Goal: Task Accomplishment & Management: Use online tool/utility

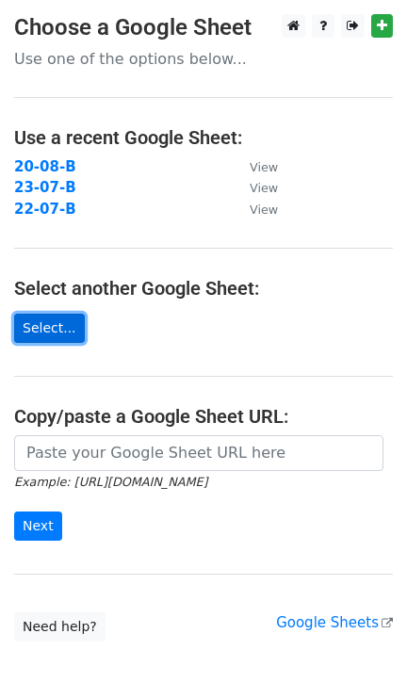
click at [61, 321] on link "Select..." at bounding box center [49, 328] width 71 height 29
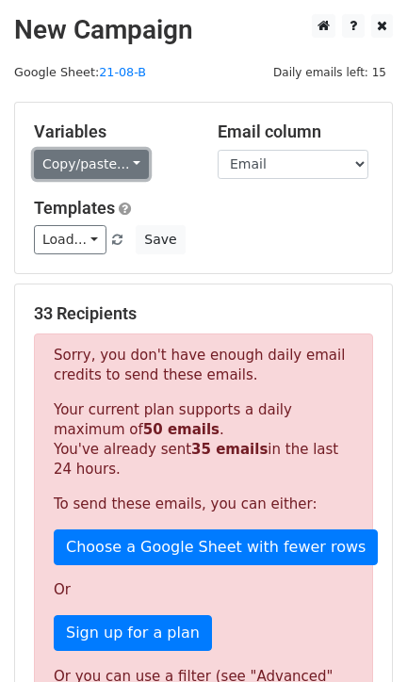
click at [99, 158] on link "Copy/paste..." at bounding box center [91, 164] width 115 height 29
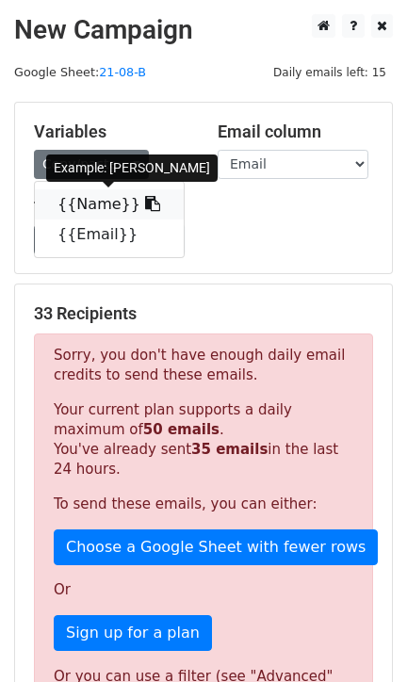
click at [88, 205] on link "{{Name}}" at bounding box center [109, 204] width 149 height 30
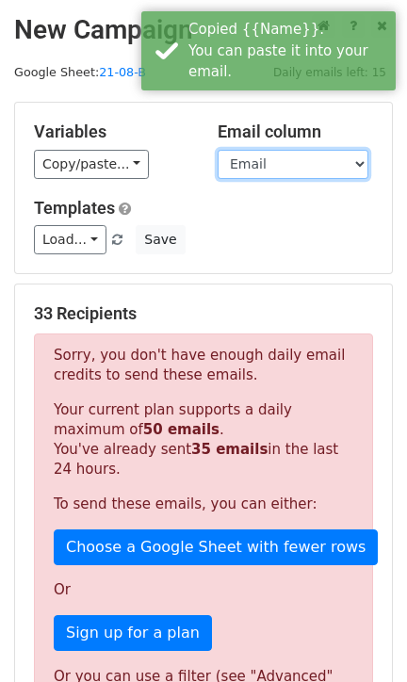
click at [230, 158] on select "Name Email" at bounding box center [293, 164] width 151 height 29
click at [218, 150] on select "Name Email" at bounding box center [293, 164] width 151 height 29
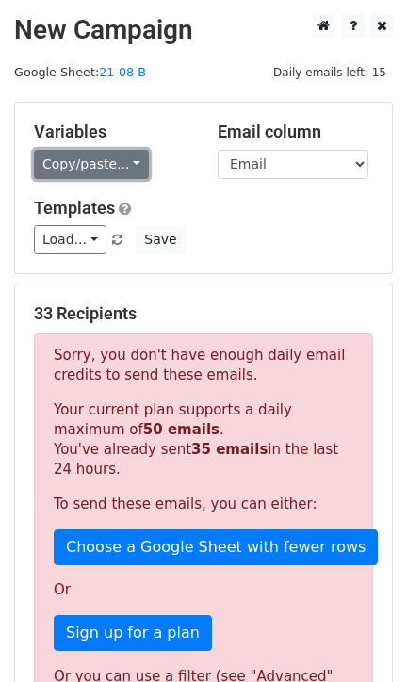
click at [117, 165] on link "Copy/paste..." at bounding box center [91, 164] width 115 height 29
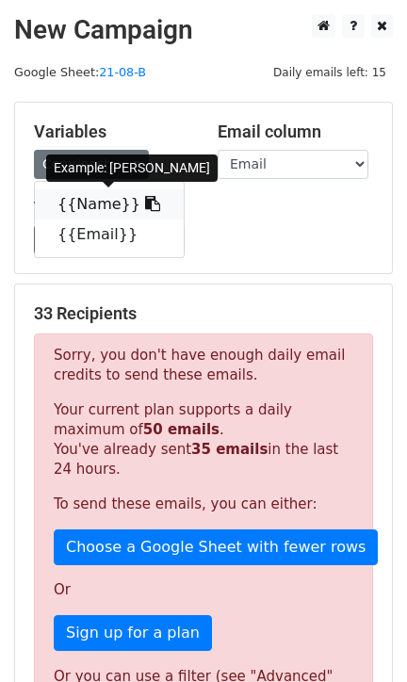
click at [88, 200] on link "{{Name}}" at bounding box center [109, 204] width 149 height 30
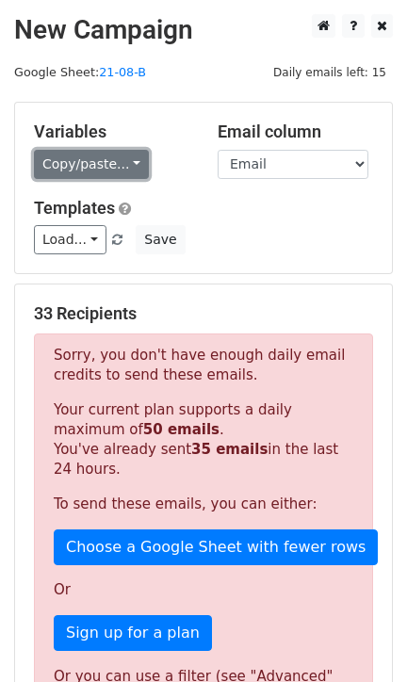
click at [101, 163] on link "Copy/paste..." at bounding box center [91, 164] width 115 height 29
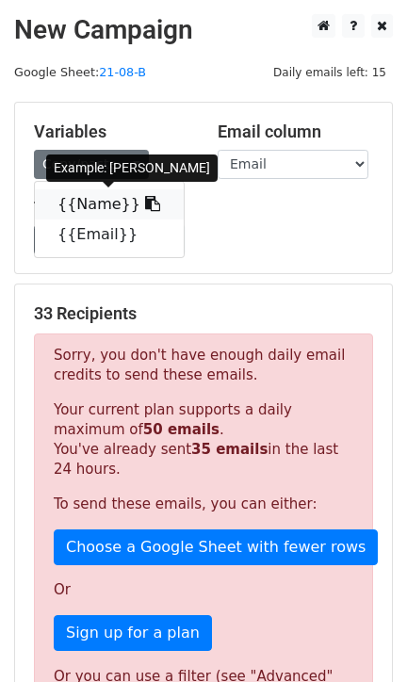
click at [86, 199] on link "{{Name}}" at bounding box center [109, 204] width 149 height 30
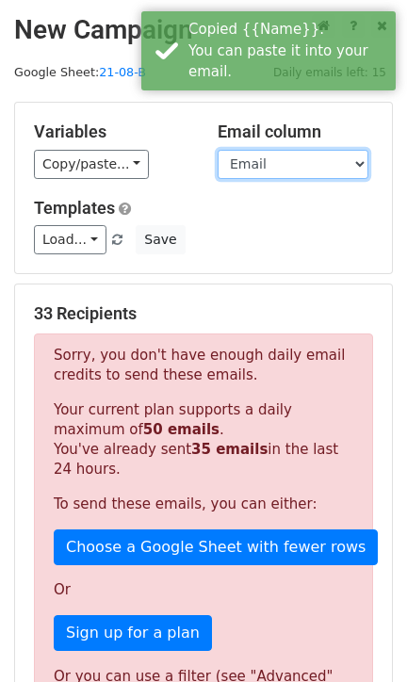
click at [256, 165] on select "Name Email" at bounding box center [293, 164] width 151 height 29
click at [218, 150] on select "Name Email" at bounding box center [293, 164] width 151 height 29
